Goal: Task Accomplishment & Management: Complete application form

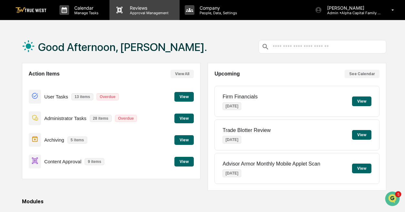
click at [146, 10] on p "Reviews" at bounding box center [148, 7] width 47 height 5
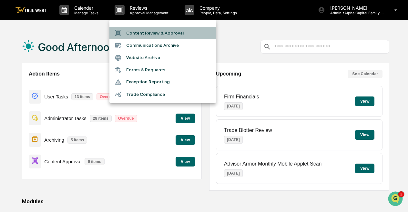
click at [145, 31] on li "Content Review & Approval" at bounding box center [162, 33] width 106 height 12
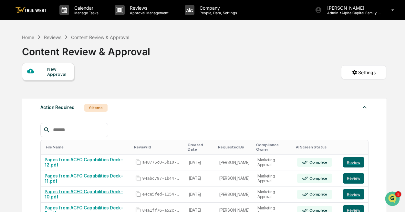
click at [47, 73] on div "New Approval" at bounding box center [58, 71] width 22 height 10
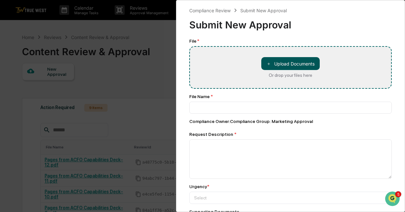
type input "**********"
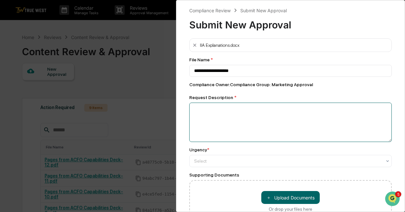
click at [237, 117] on textarea at bounding box center [290, 122] width 202 height 39
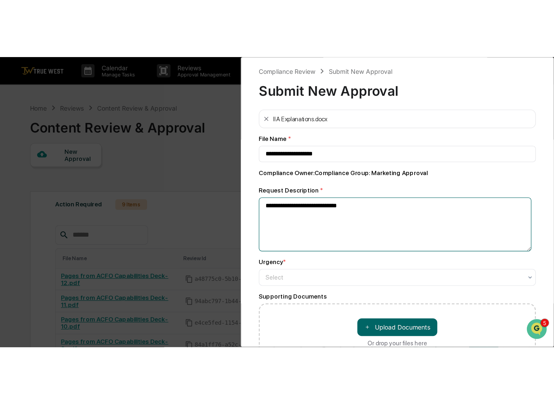
scroll to position [43, 0]
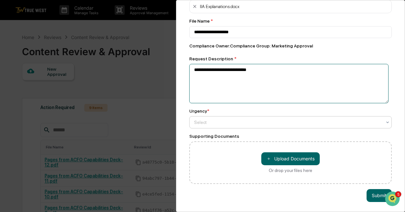
type textarea "**********"
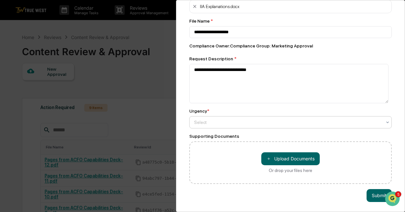
click at [219, 119] on div at bounding box center [287, 122] width 187 height 6
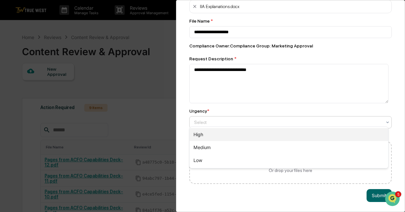
click at [206, 133] on div "High" at bounding box center [288, 134] width 198 height 13
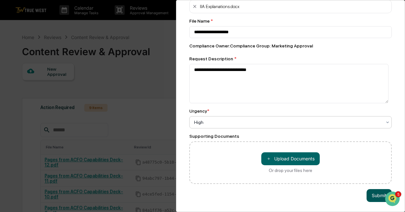
click at [367, 194] on button "Submit" at bounding box center [378, 195] width 25 height 13
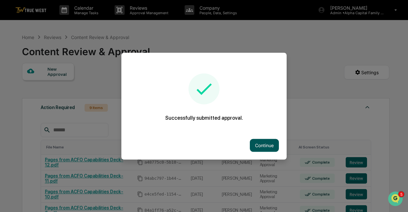
click at [271, 146] on button "Continue" at bounding box center [264, 145] width 29 height 13
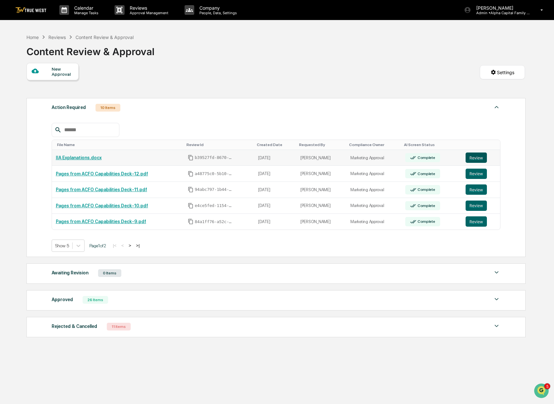
click at [477, 160] on button "Review" at bounding box center [475, 158] width 21 height 10
